Goal: Navigation & Orientation: Go to known website

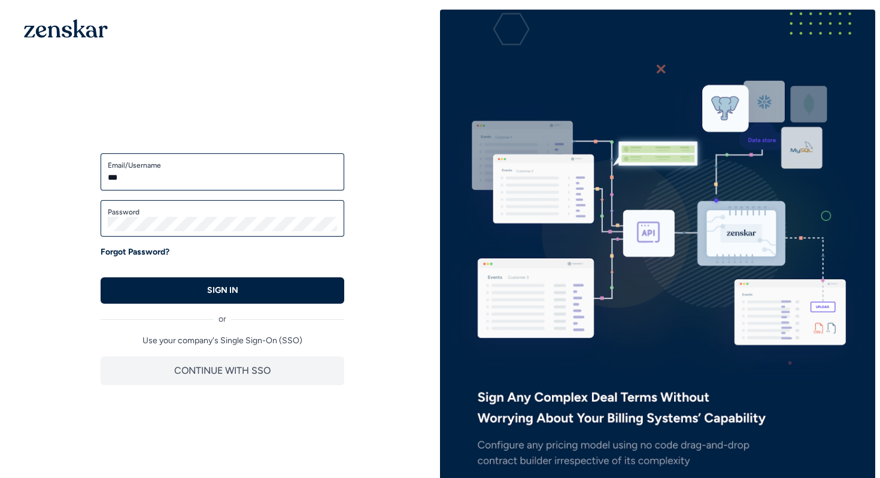
type input "**********"
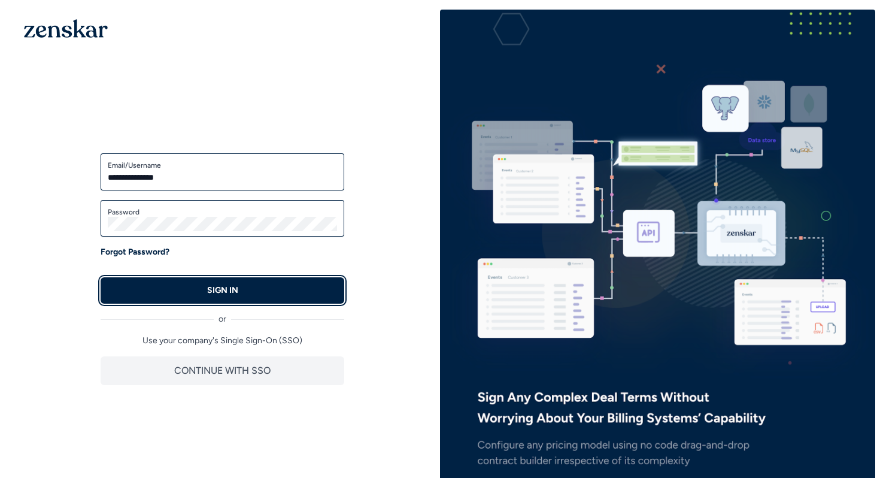
click at [210, 301] on button "SIGN IN" at bounding box center [223, 290] width 244 height 26
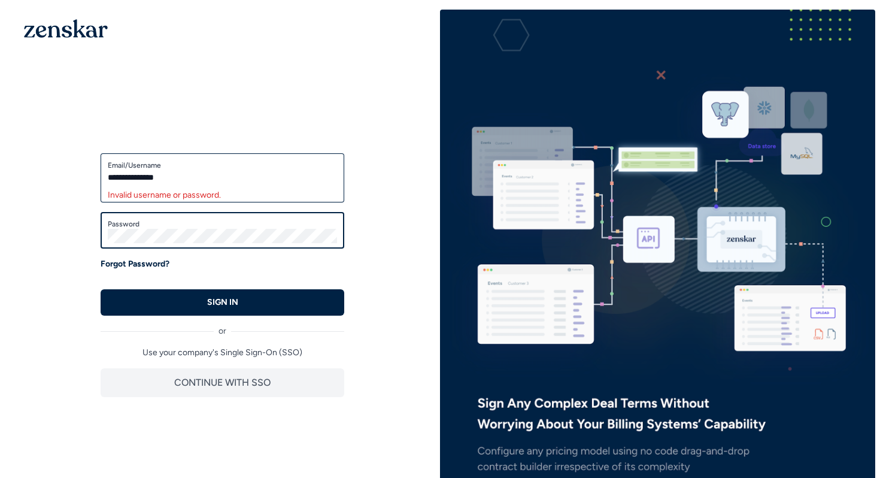
click at [101, 289] on button "SIGN IN" at bounding box center [223, 302] width 244 height 26
